Goal: Task Accomplishment & Management: Manage account settings

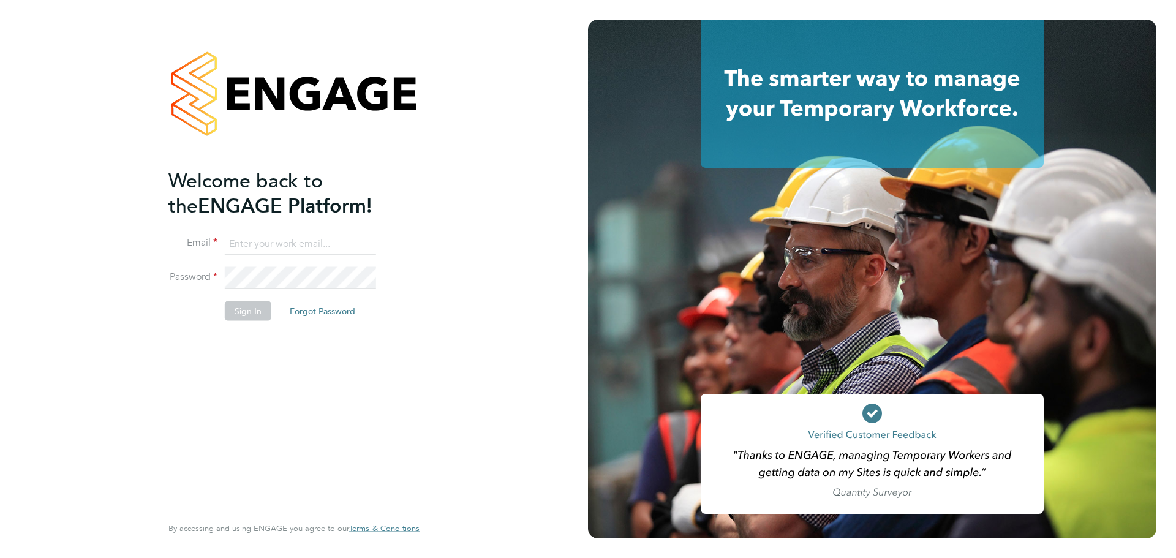
type input "jamie.evenden@wates.co.uk"
drag, startPoint x: 290, startPoint y: 295, endPoint x: 247, endPoint y: 302, distance: 43.4
click at [290, 295] on li "Password" at bounding box center [287, 284] width 239 height 34
click at [247, 302] on button "Sign In" at bounding box center [248, 311] width 47 height 20
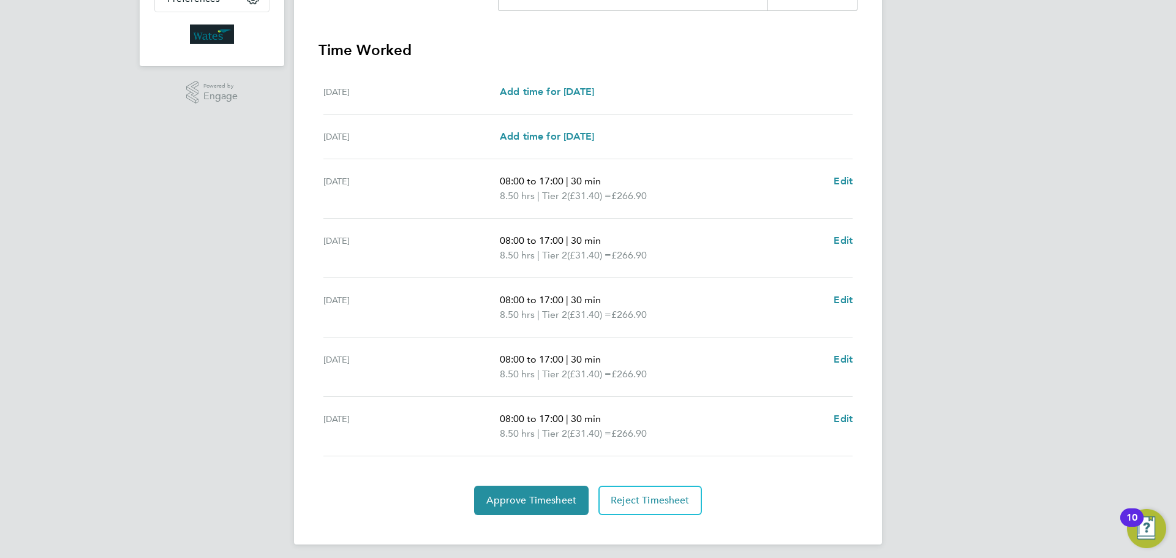
scroll to position [327, 0]
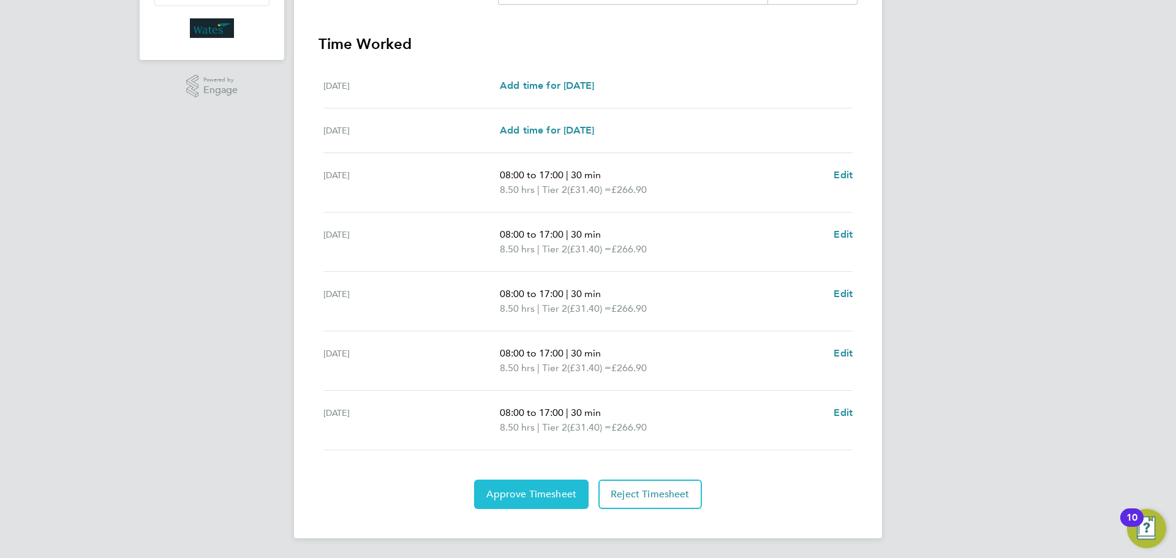
click at [516, 495] on span "Approve Timesheet" at bounding box center [531, 494] width 90 height 12
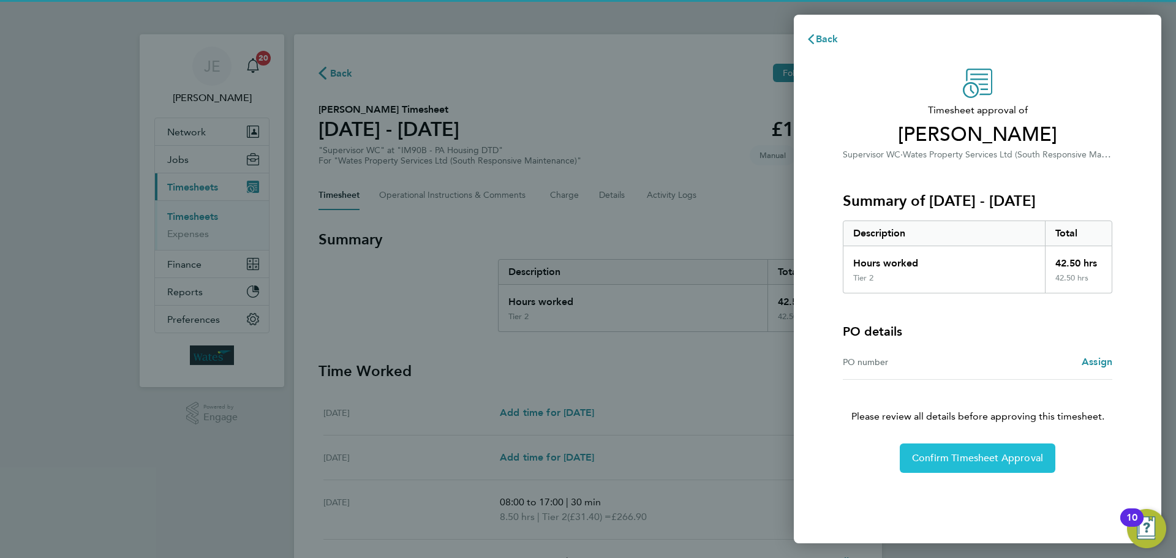
click at [924, 454] on span "Confirm Timesheet Approval" at bounding box center [977, 458] width 131 height 12
